Goal: Navigation & Orientation: Find specific page/section

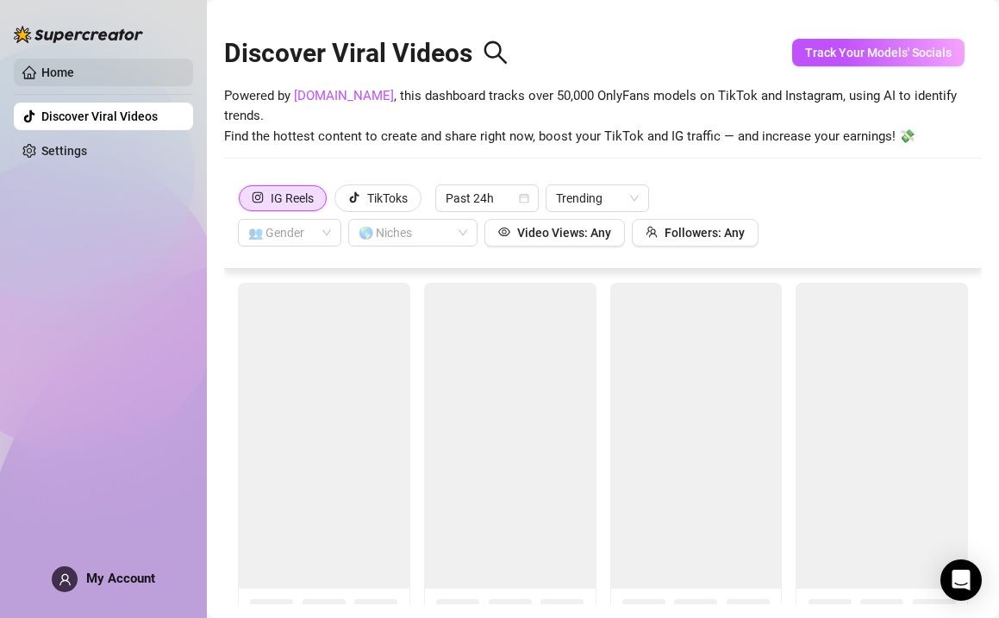
click at [74, 73] on link "Home" at bounding box center [57, 72] width 33 height 14
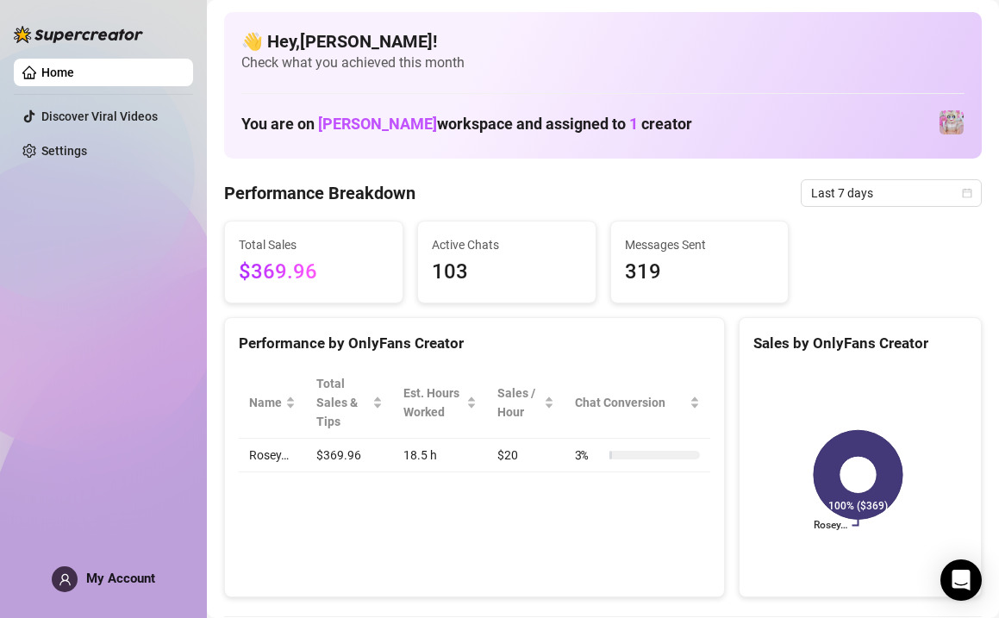
click at [403, 65] on span "Check what you achieved this month" at bounding box center [602, 62] width 723 height 19
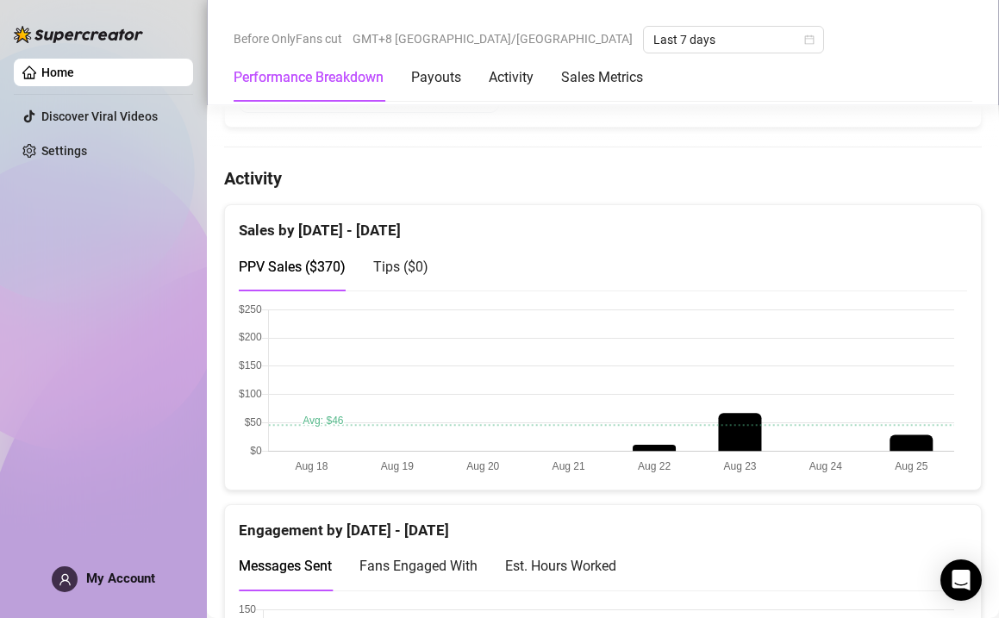
scroll to position [862, 0]
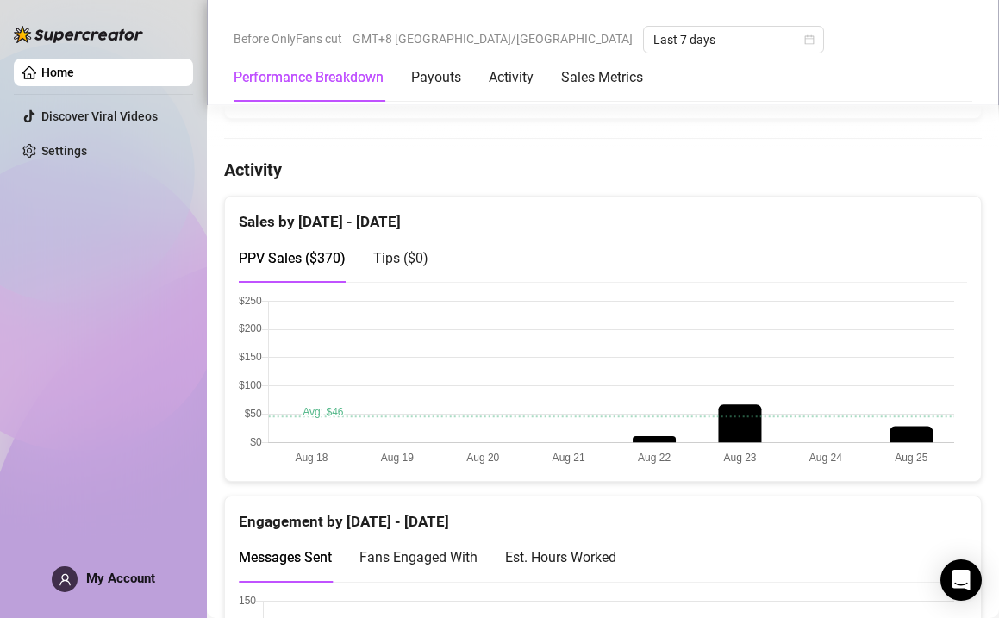
click at [560, 371] on canvas at bounding box center [596, 381] width 715 height 172
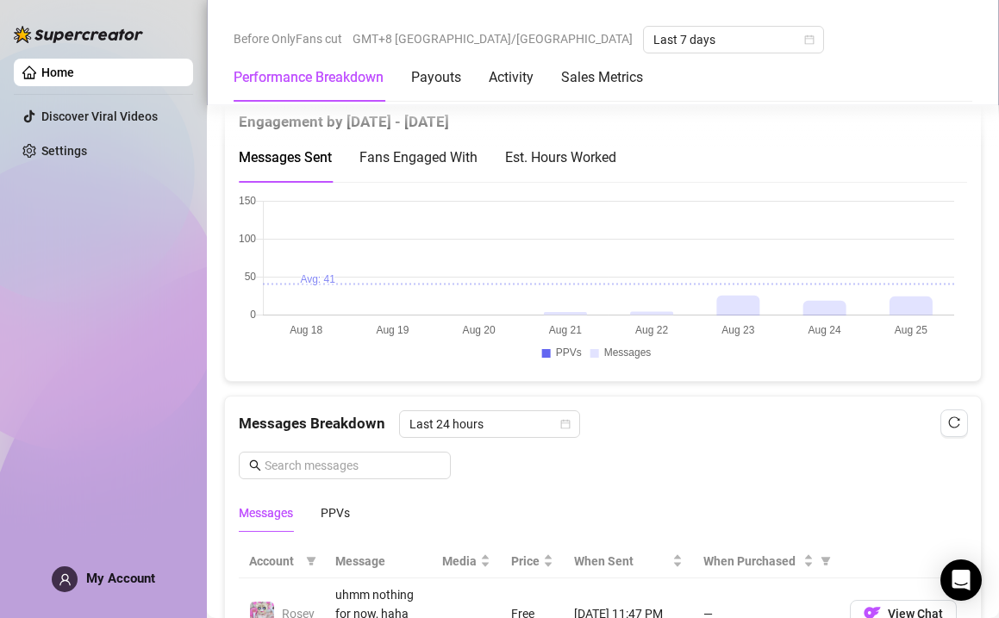
scroll to position [1292, 0]
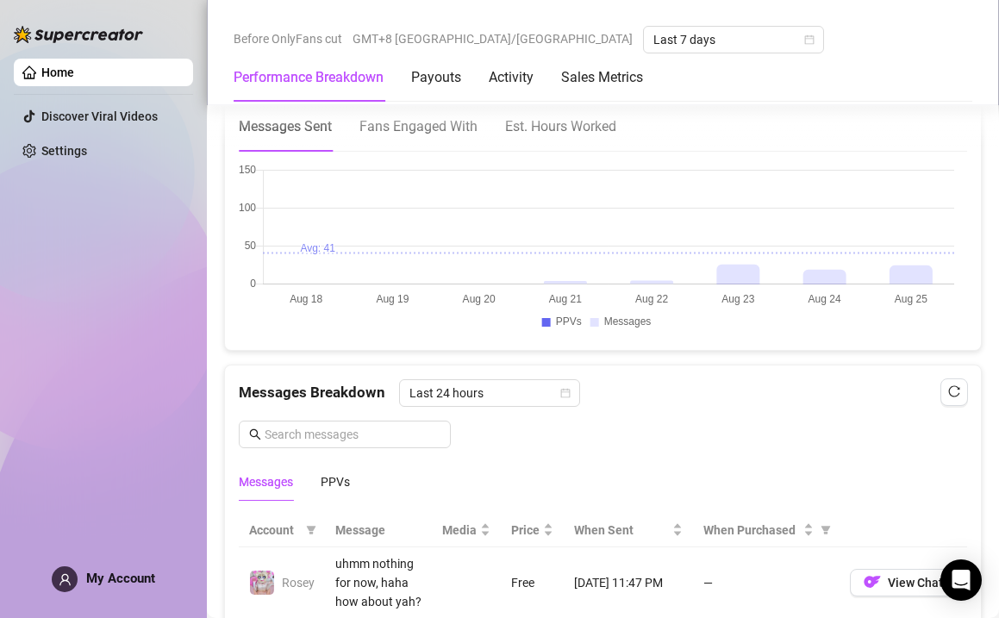
click at [562, 134] on div "Est. Hours Worked" at bounding box center [560, 126] width 111 height 22
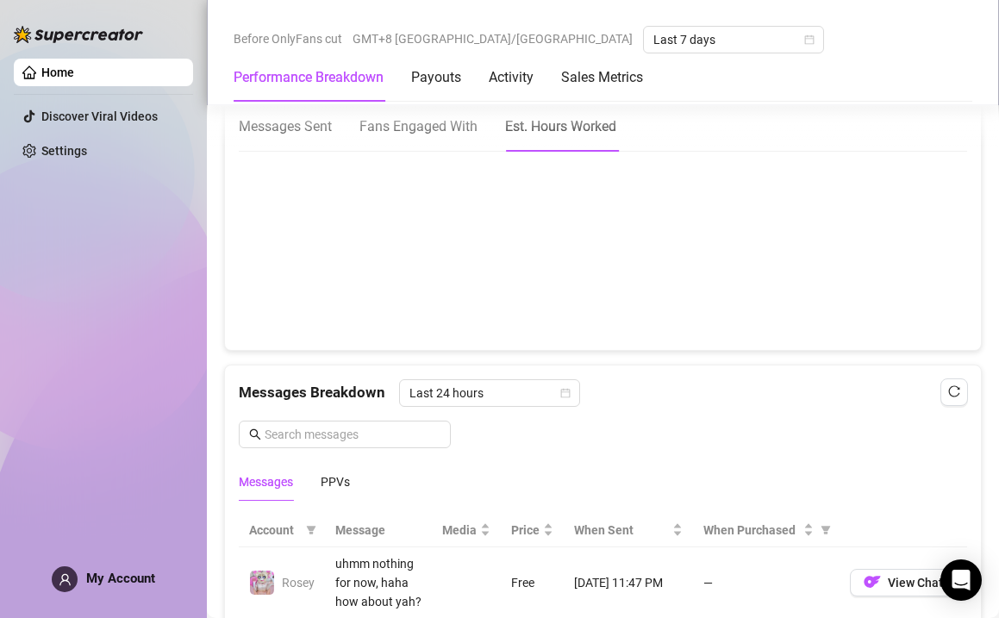
click at [479, 129] on div "Messages Sent Fans Engaged With Est. Hours Worked" at bounding box center [427, 126] width 377 height 49
click at [464, 131] on span "Fans Engaged With" at bounding box center [418, 126] width 118 height 16
click at [524, 87] on div "Activity" at bounding box center [511, 77] width 45 height 21
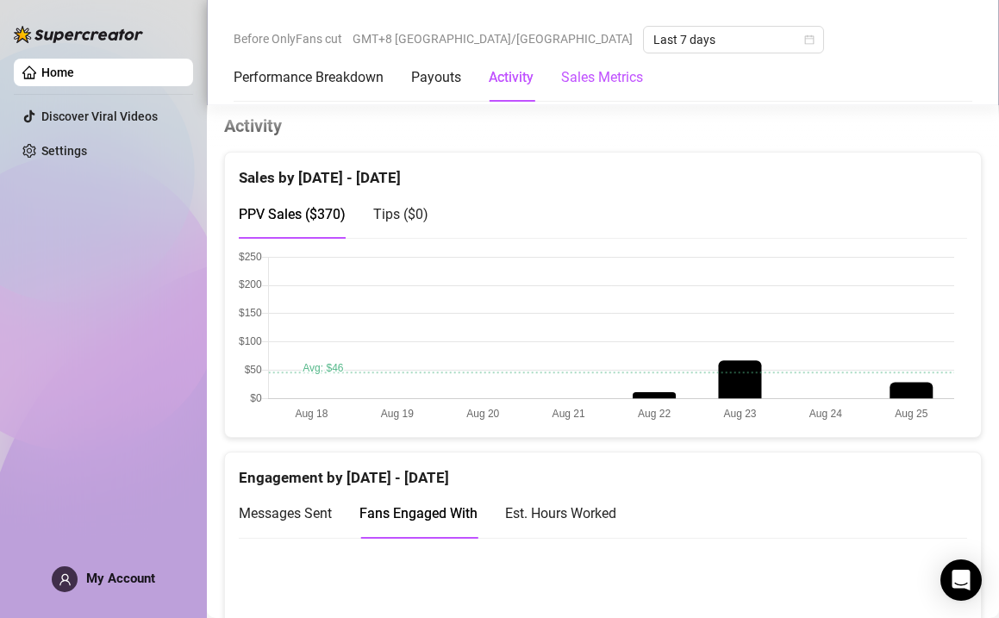
click at [596, 83] on Metrics "Sales Metrics" at bounding box center [602, 77] width 82 height 21
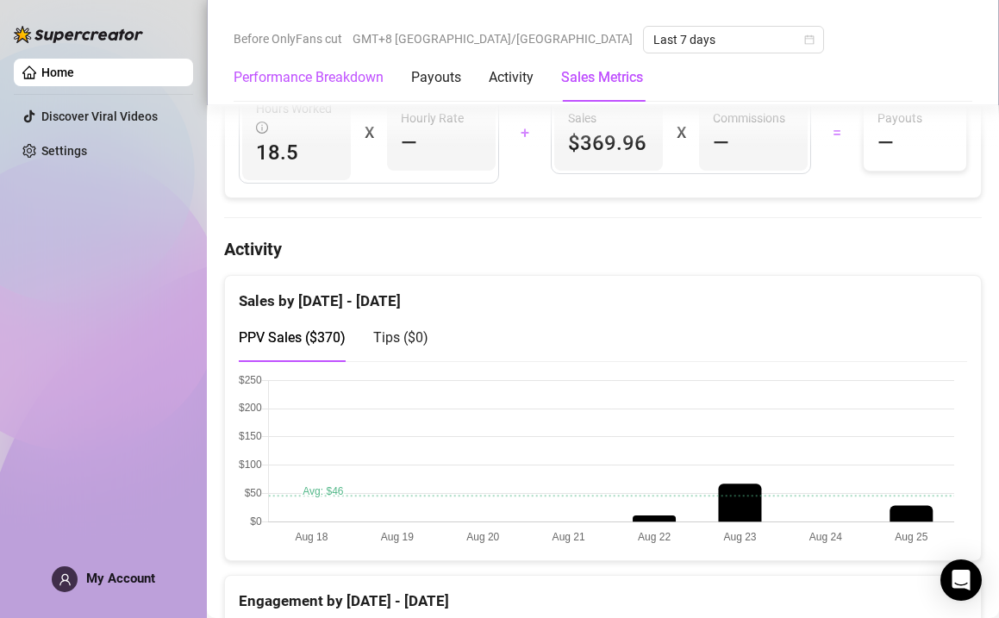
click at [327, 78] on Breakdown "Performance Breakdown" at bounding box center [308, 77] width 150 height 21
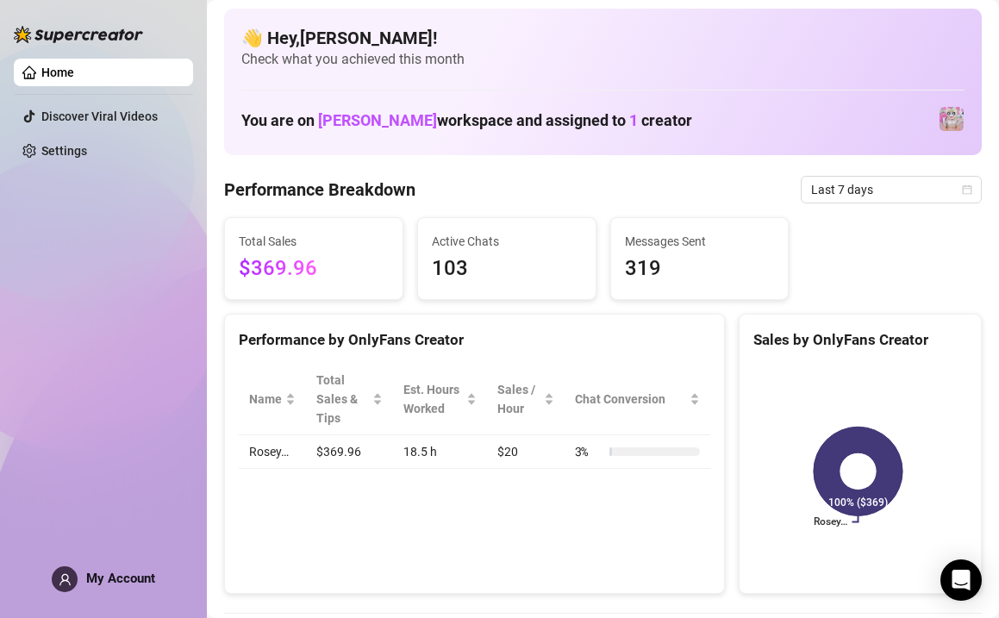
scroll to position [0, 0]
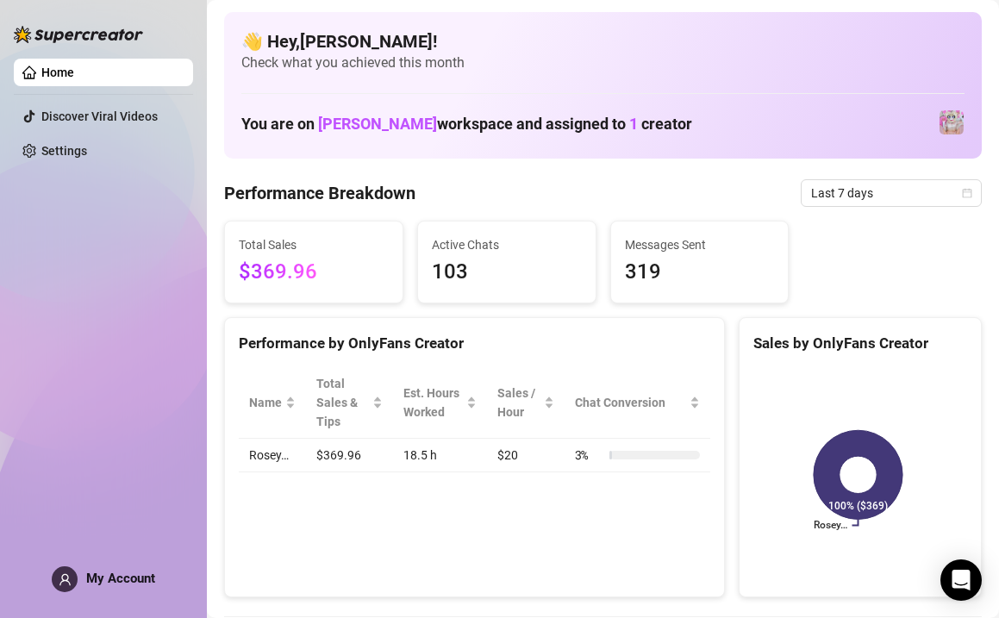
click at [333, 56] on span "Check what you achieved this month" at bounding box center [602, 62] width 723 height 19
click at [75, 151] on link "Settings" at bounding box center [64, 151] width 46 height 14
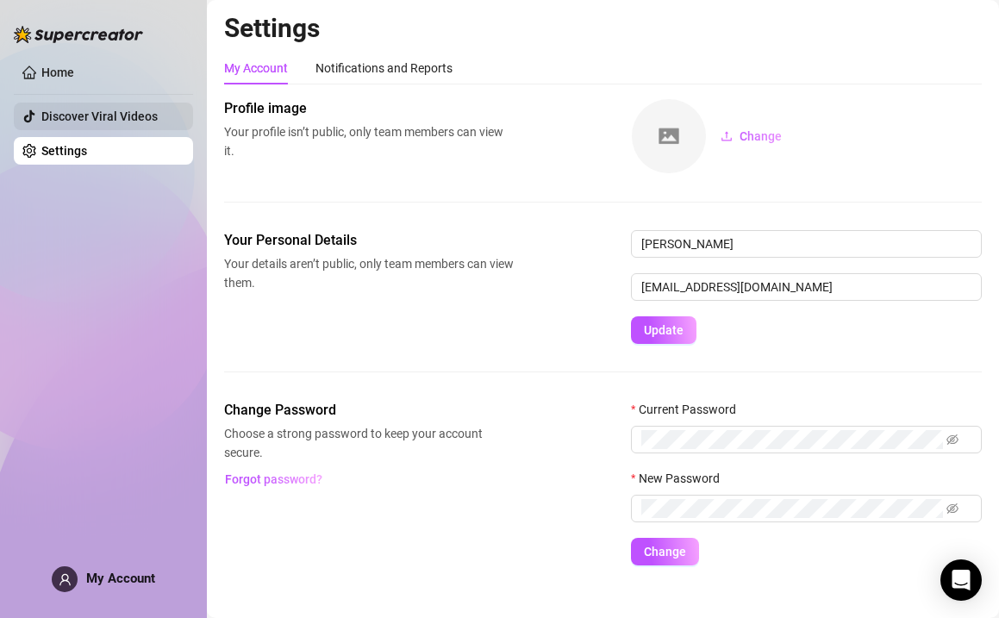
click at [94, 123] on link "Discover Viral Videos" at bounding box center [99, 116] width 116 height 14
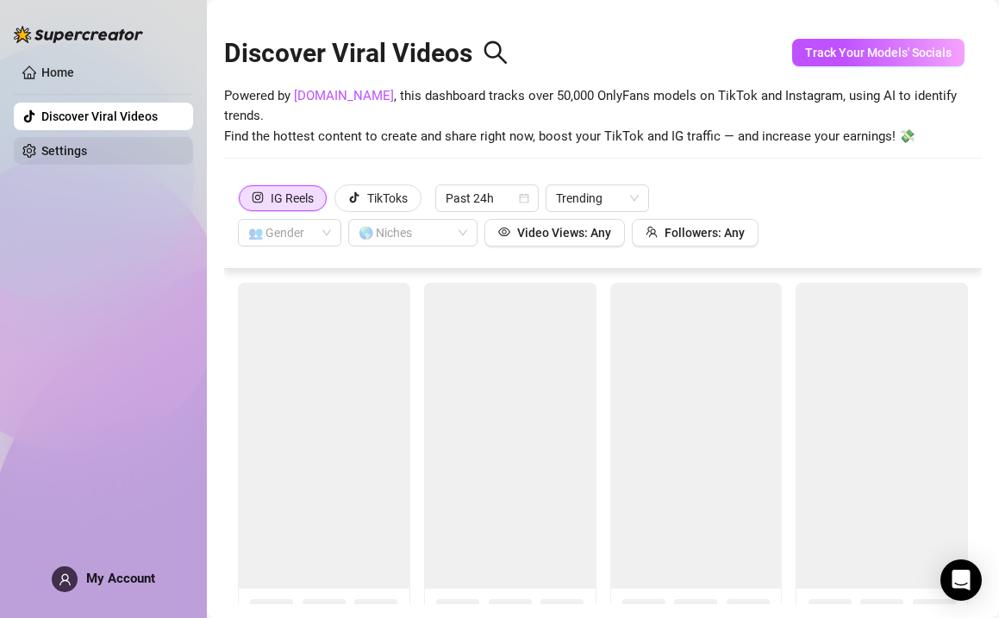
click at [87, 158] on link "Settings" at bounding box center [64, 151] width 46 height 14
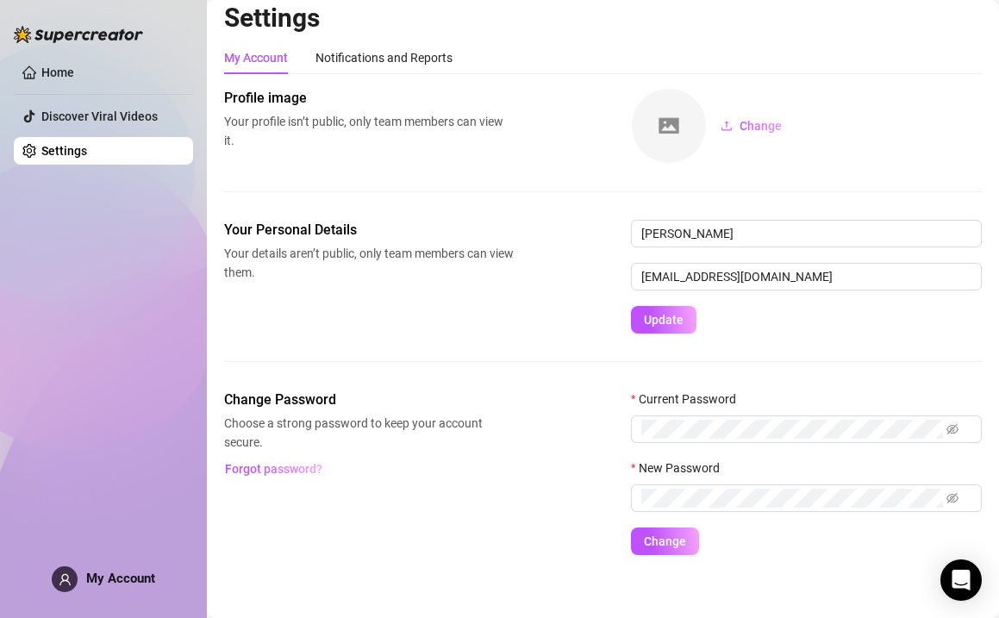
scroll to position [22, 0]
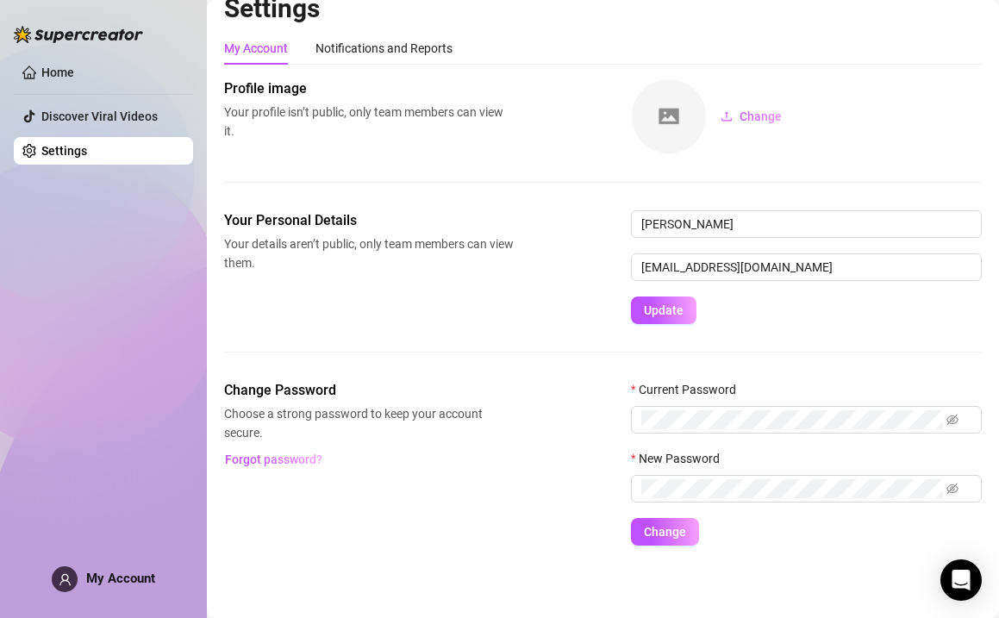
click at [111, 575] on span "My Account" at bounding box center [120, 578] width 69 height 16
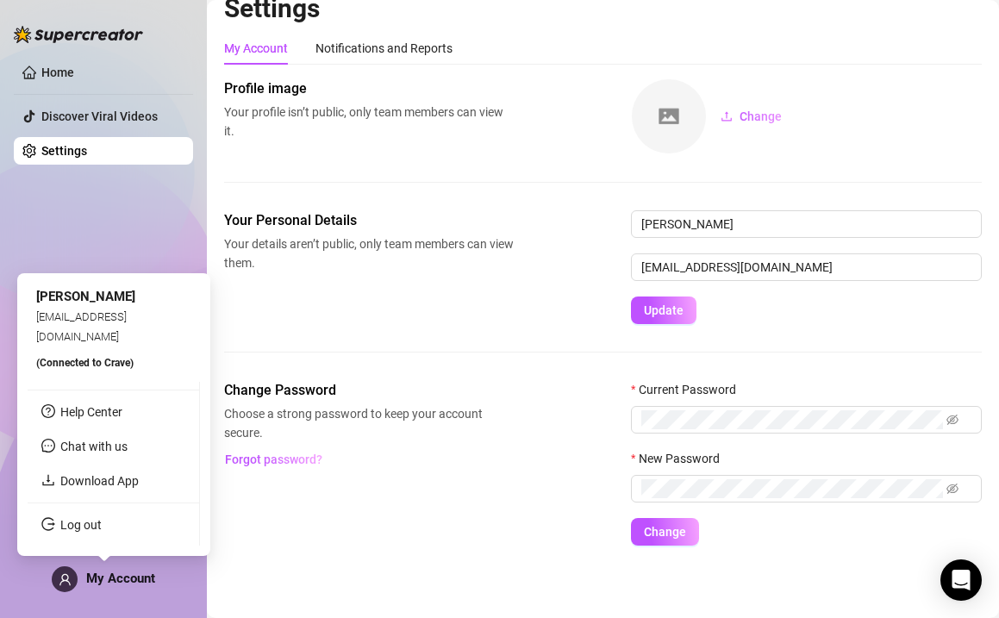
click at [151, 251] on div "Home Discover Viral Videos Settings My Account" at bounding box center [103, 301] width 179 height 602
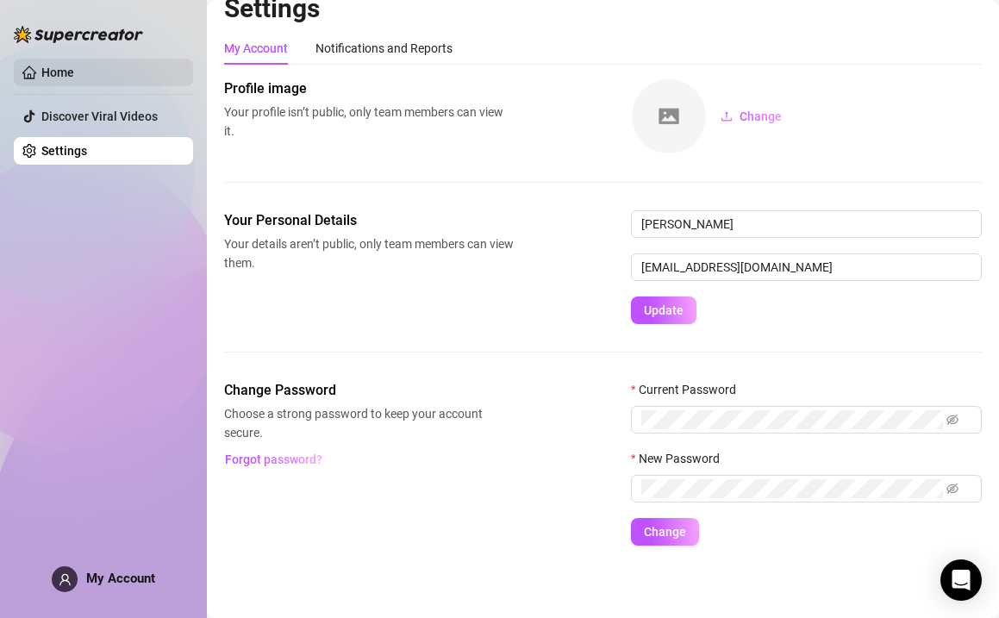
click at [74, 71] on link "Home" at bounding box center [57, 72] width 33 height 14
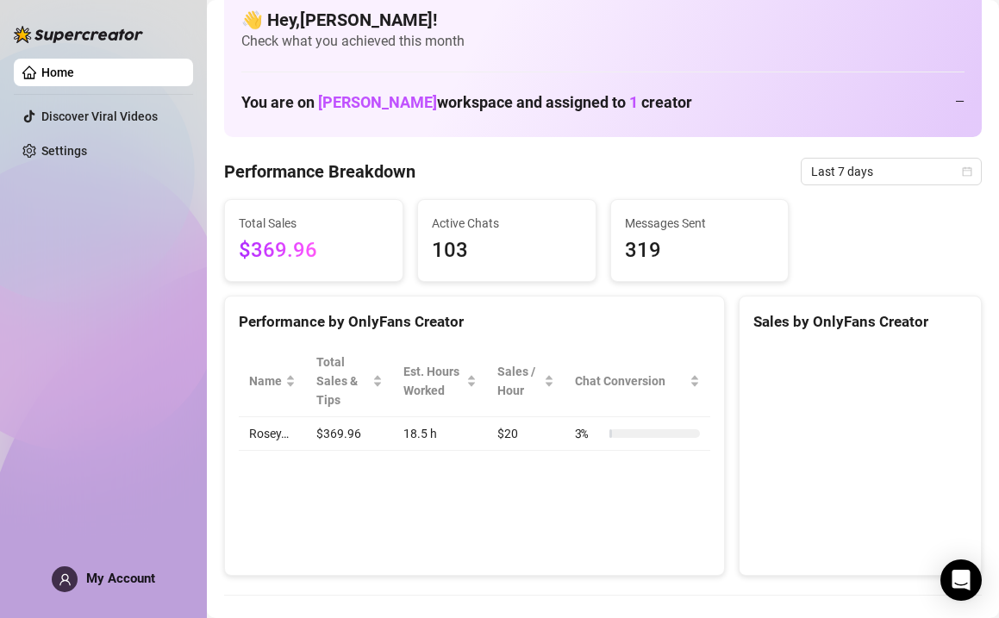
click at [78, 37] on img at bounding box center [78, 34] width 129 height 17
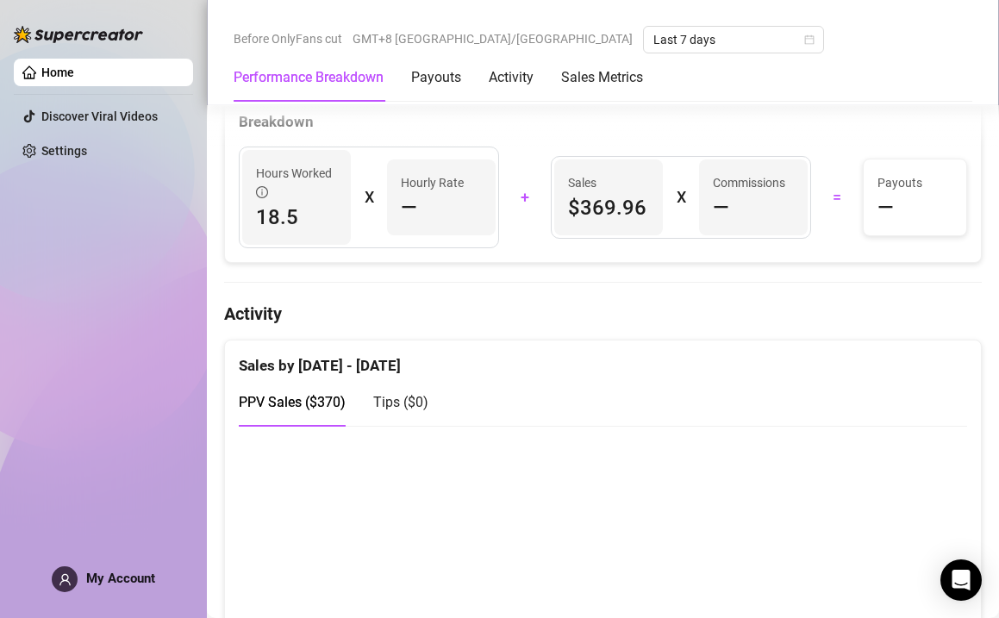
scroll to position [797, 0]
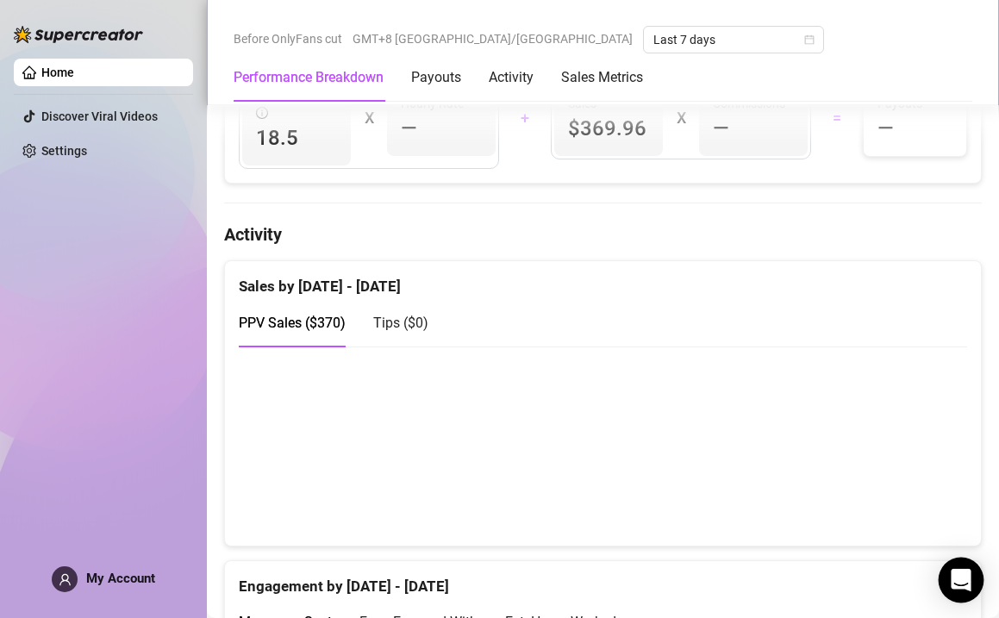
click at [971, 560] on body "Home Discover Viral Videos Settings My Account Before OnlyFans cut GMT+8 [GEOGR…" at bounding box center [499, 309] width 999 height 618
click at [968, 570] on div "Open Intercom Messenger" at bounding box center [961, 580] width 46 height 46
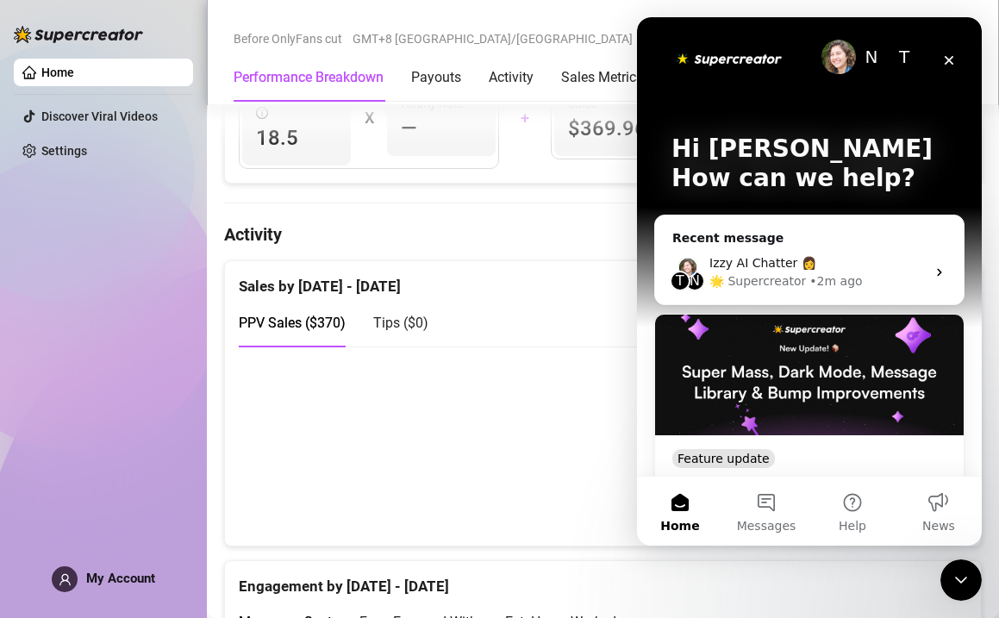
scroll to position [0, 0]
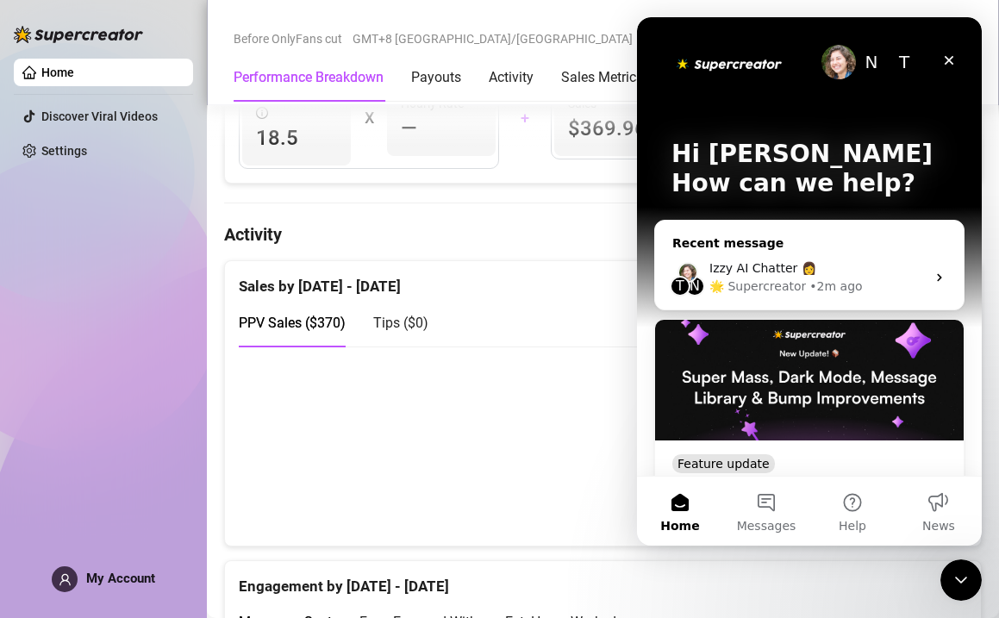
click at [759, 289] on div "🌟 Supercreator" at bounding box center [757, 286] width 96 height 18
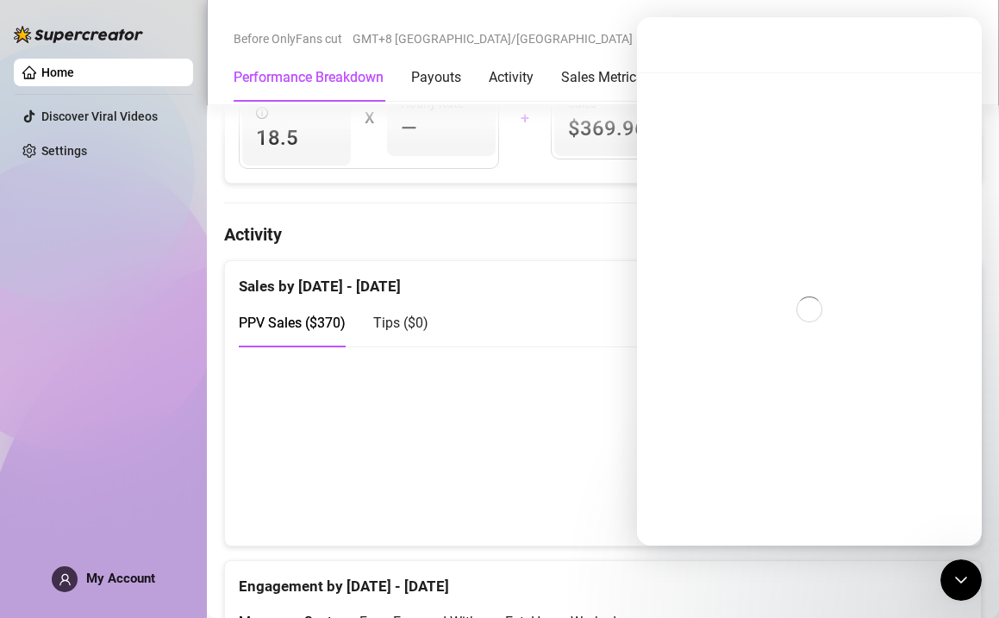
scroll to position [504, 0]
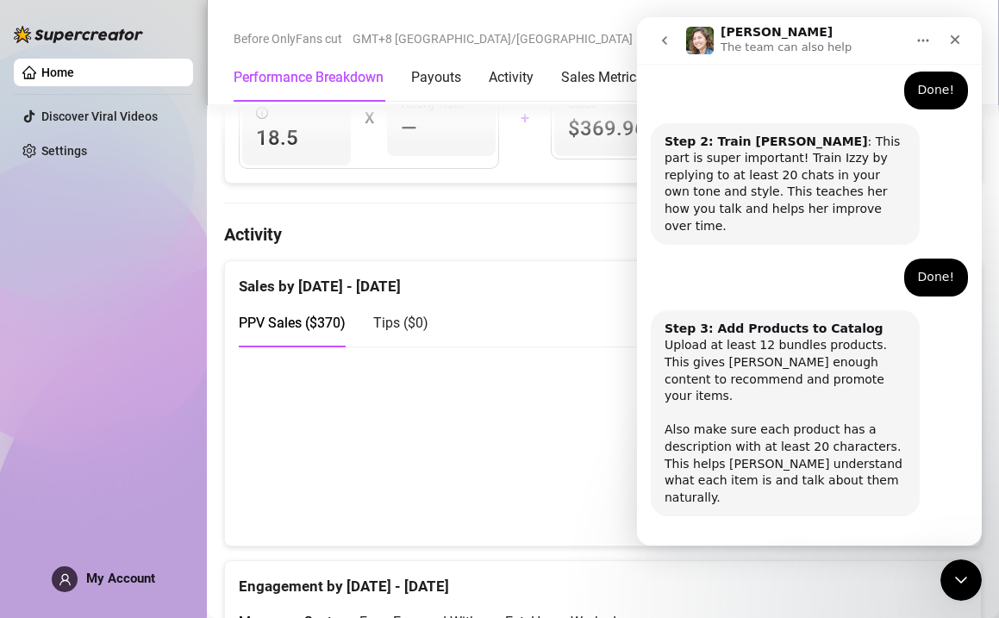
click at [916, 47] on button "Home" at bounding box center [922, 40] width 33 height 33
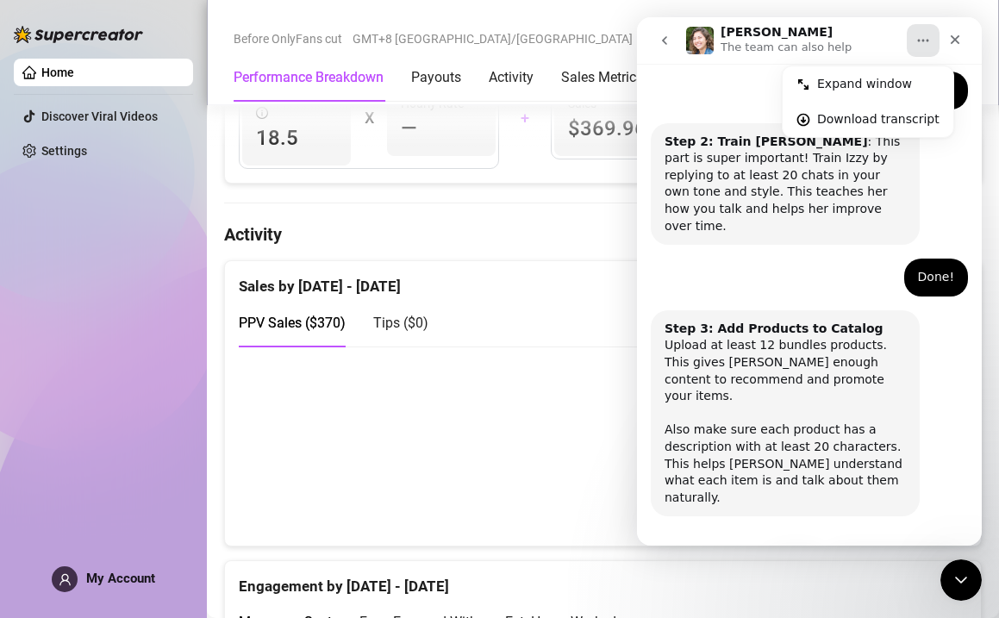
click at [912, 159] on div "Step 2: Train Izzy : This part is super important! Train Izzy by replying to at…" at bounding box center [784, 184] width 269 height 122
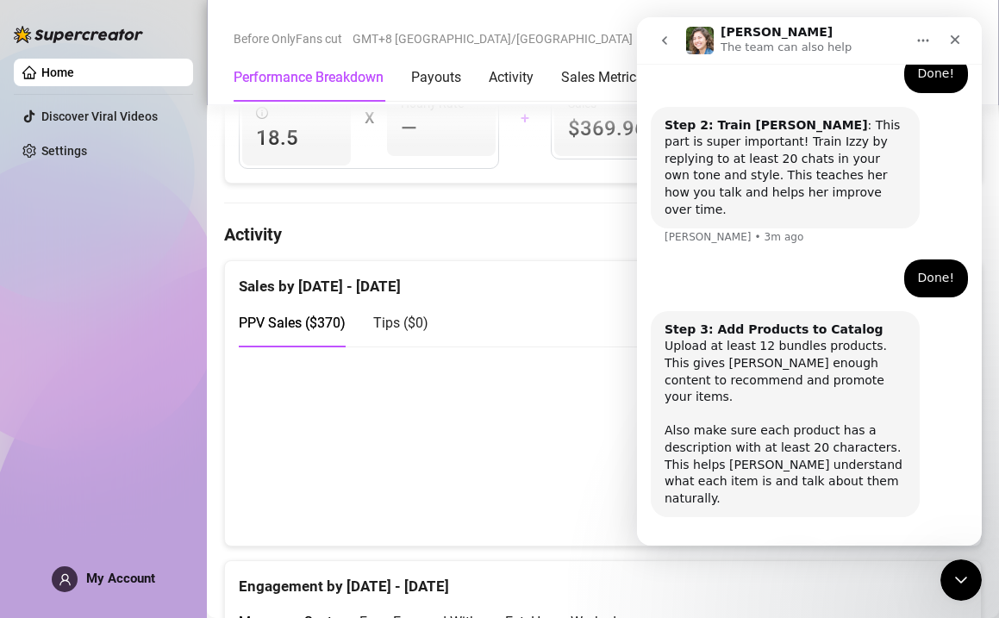
scroll to position [521, 0]
drag, startPoint x: 624, startPoint y: 211, endPoint x: 627, endPoint y: 172, distance: 38.9
